Goal: Information Seeking & Learning: Learn about a topic

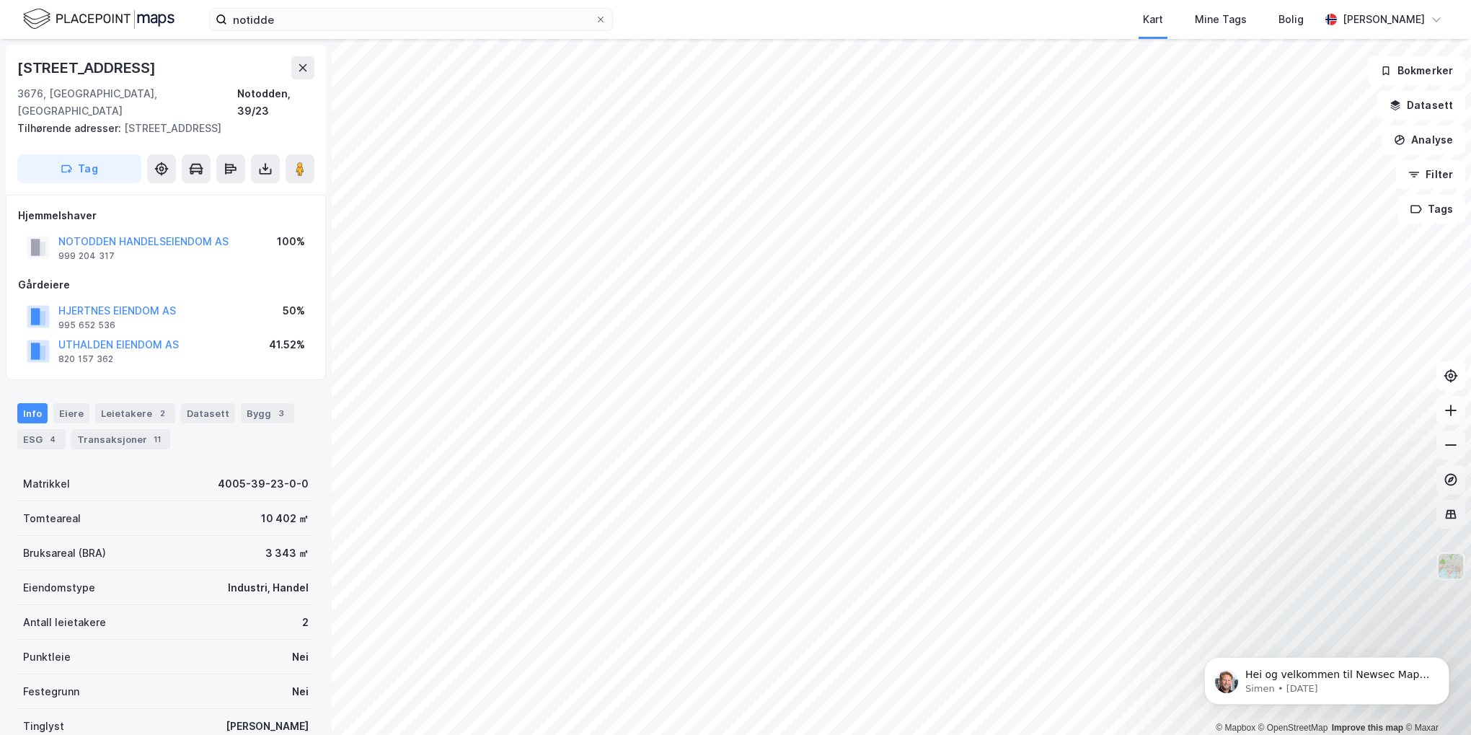
click at [127, 233] on div "NOTODDEN HANDELSEIENDOM AS" at bounding box center [143, 241] width 170 height 17
click at [0, 0] on button "NOTODDEN HANDELSEIENDOM AS" at bounding box center [0, 0] width 0 height 0
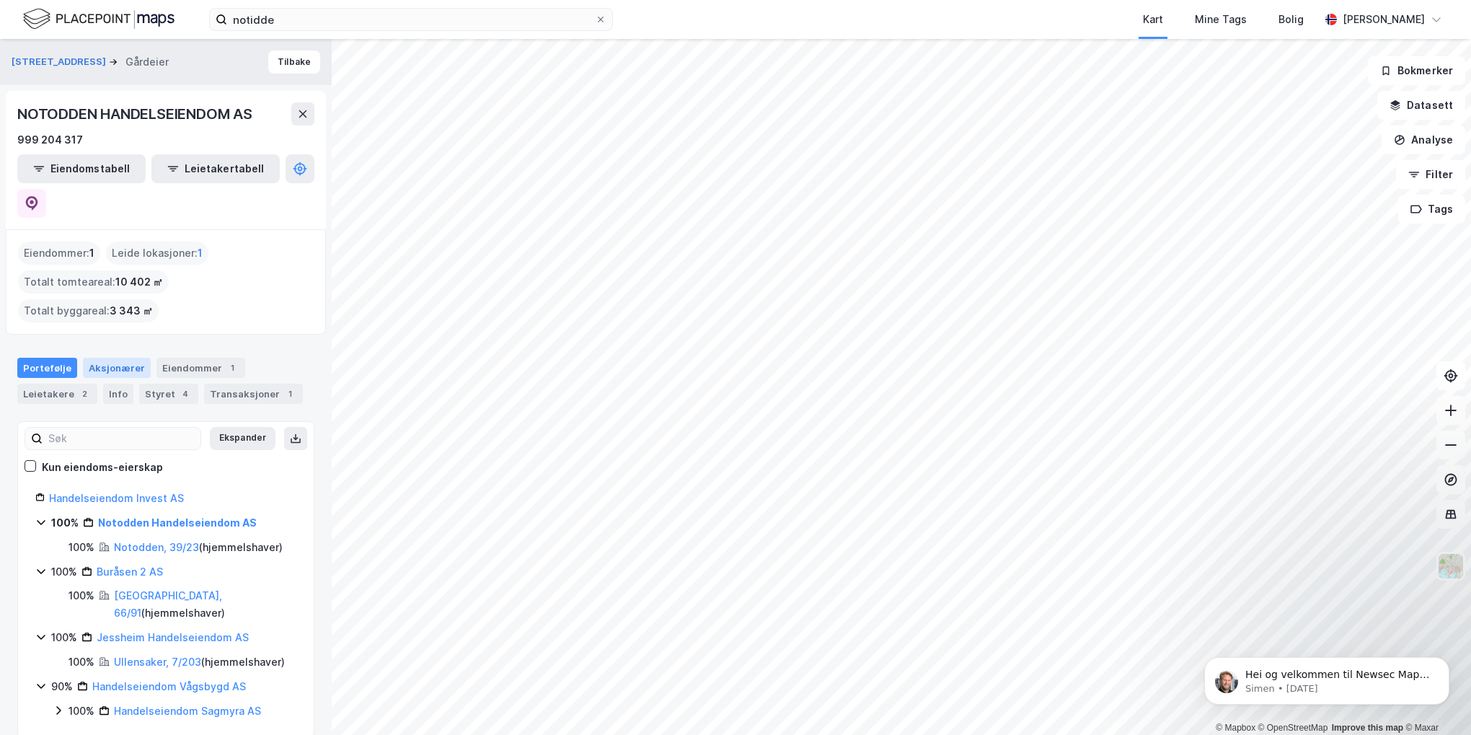
click at [127, 358] on div "Aksjonærer" at bounding box center [117, 368] width 68 height 20
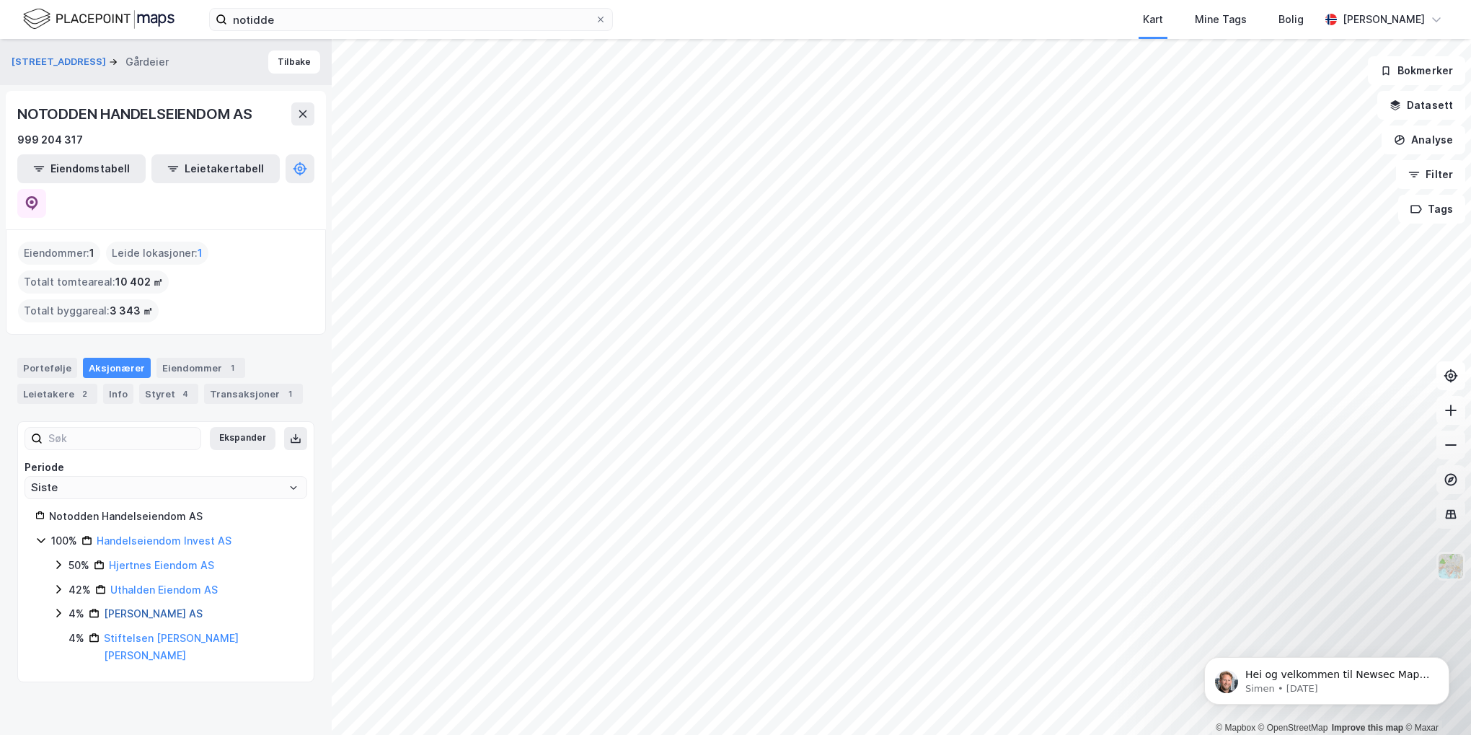
click at [138, 607] on link "[PERSON_NAME] AS" at bounding box center [153, 613] width 99 height 12
click at [185, 681] on link "Stiftelsen [PERSON_NAME] [PERSON_NAME]" at bounding box center [171, 696] width 135 height 30
